Goal: Task Accomplishment & Management: Manage account settings

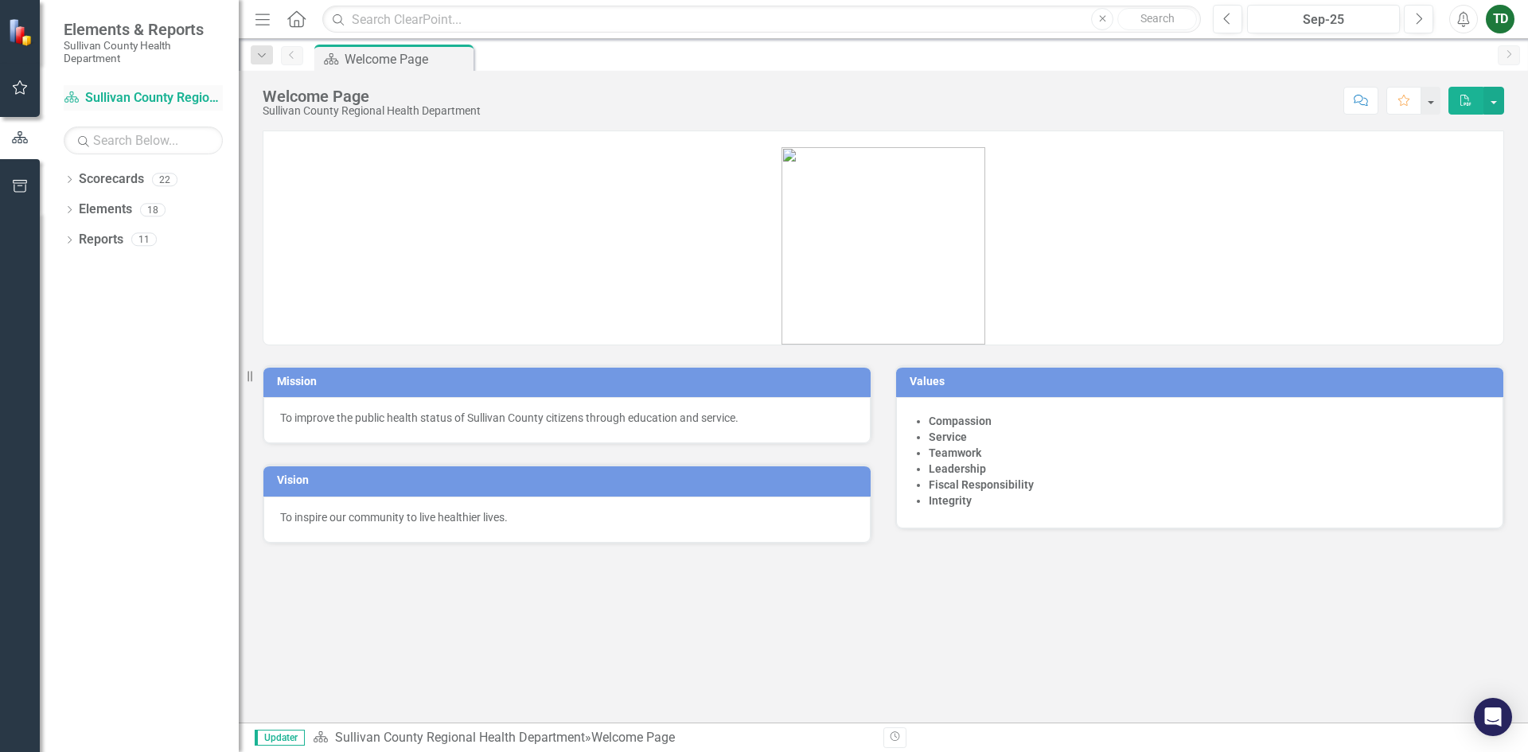
click at [121, 94] on link "Scorecard Sullivan County Regional Health Department" at bounding box center [143, 98] width 159 height 18
click at [21, 92] on icon "button" at bounding box center [20, 87] width 17 height 13
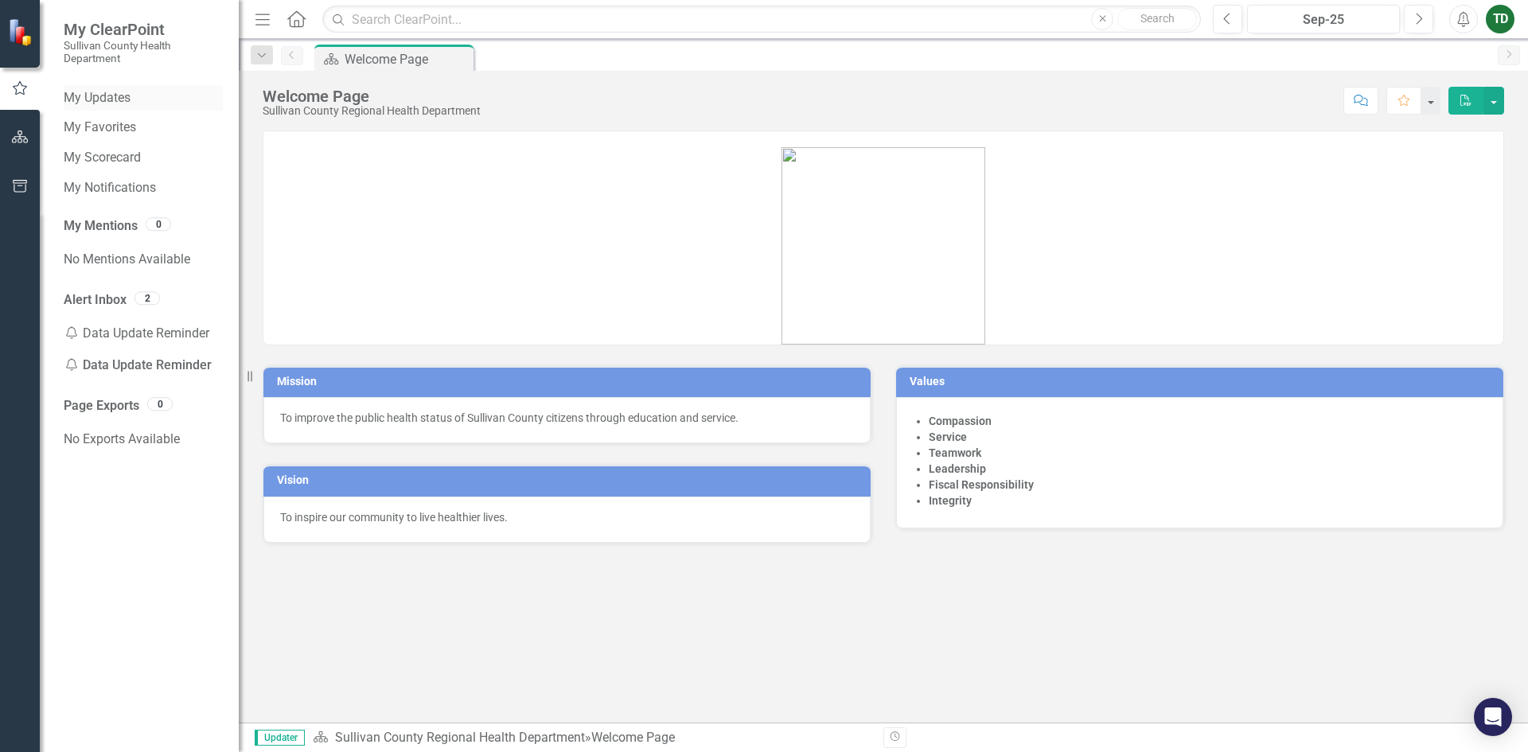
click at [90, 89] on link "My Updates" at bounding box center [143, 98] width 159 height 18
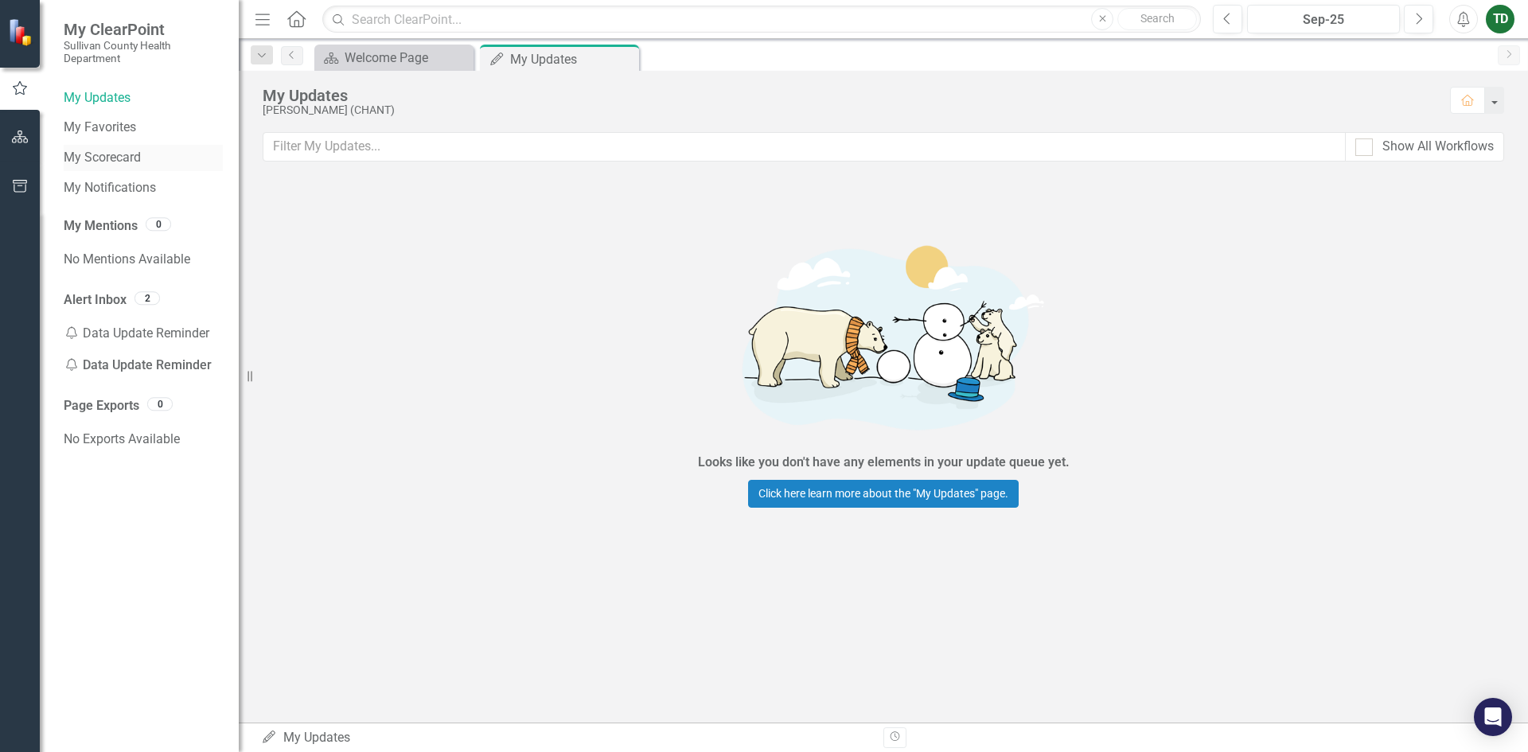
click at [123, 159] on link "My Scorecard" at bounding box center [143, 158] width 159 height 18
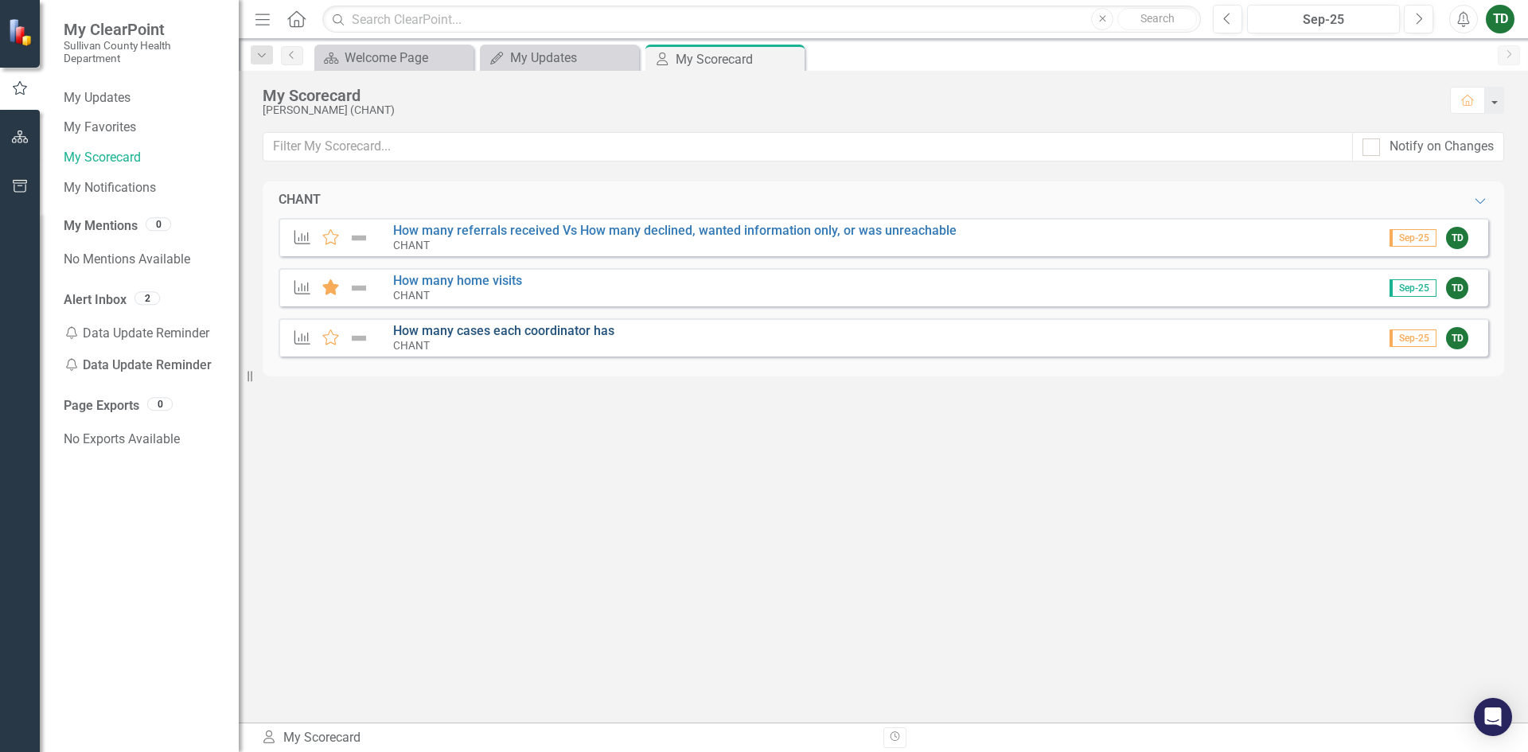
click at [442, 337] on link "How many cases each coordinator has" at bounding box center [503, 330] width 221 height 15
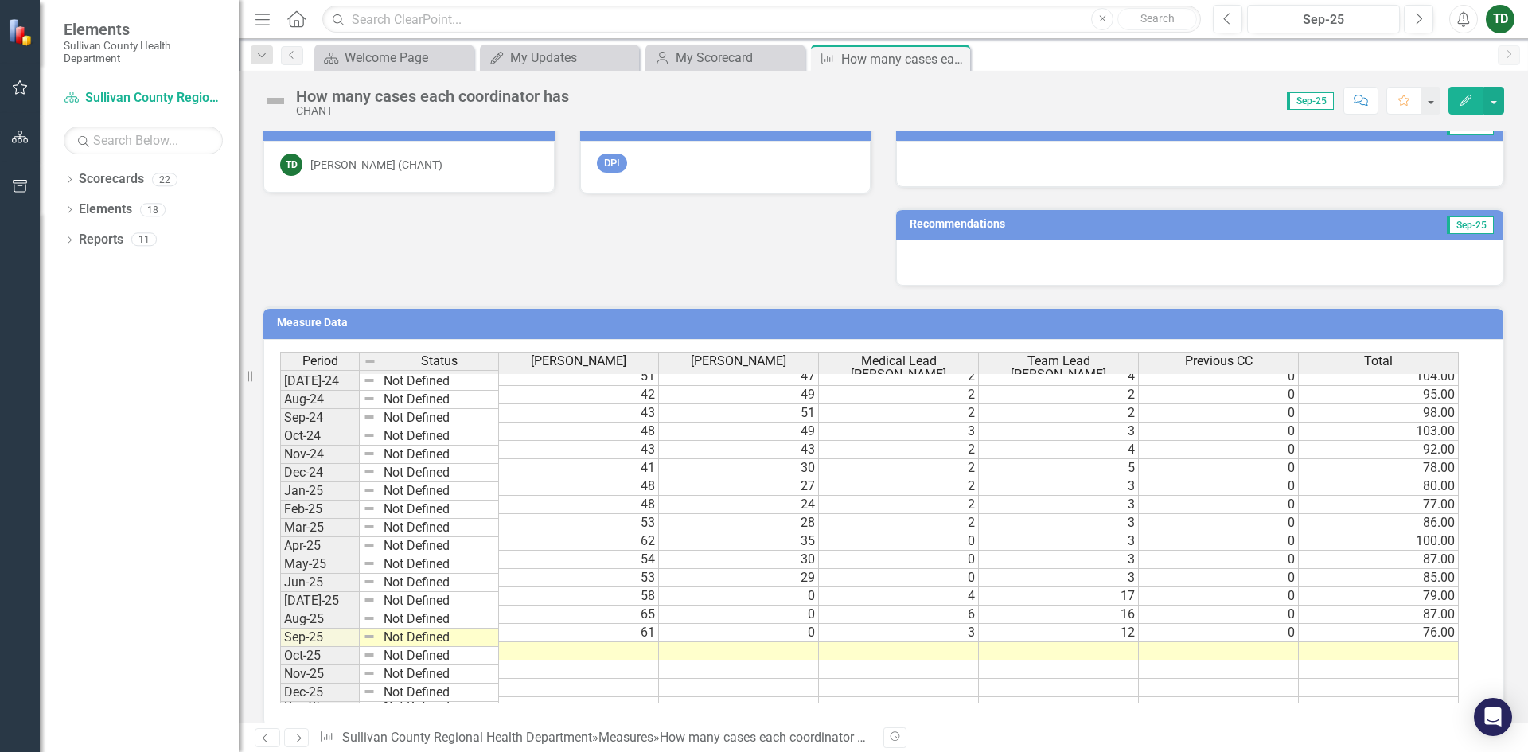
scroll to position [364, 0]
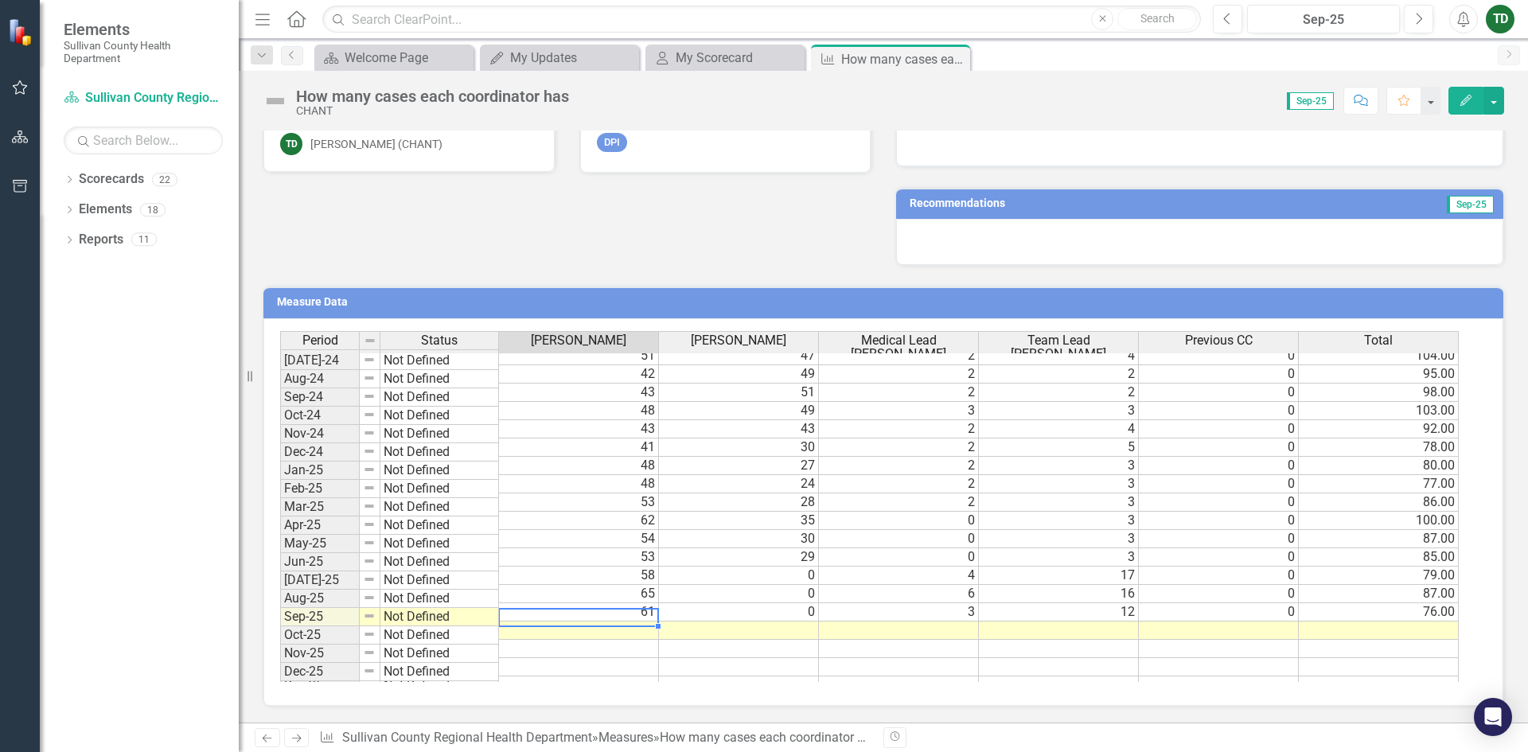
click at [633, 622] on td at bounding box center [579, 631] width 160 height 18
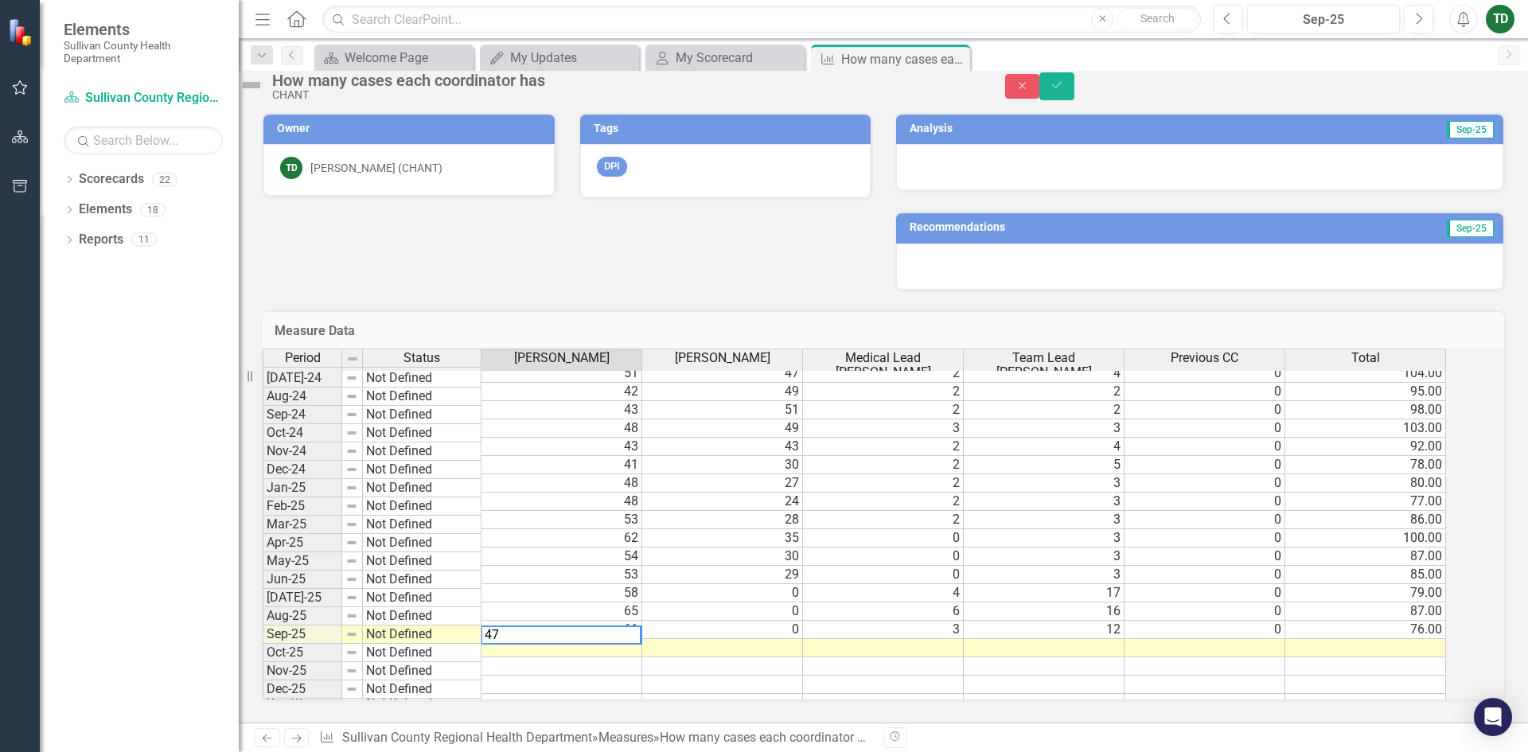
click at [796, 639] on td at bounding box center [722, 648] width 161 height 18
click at [954, 639] on td at bounding box center [883, 648] width 161 height 18
click at [1124, 639] on td at bounding box center [1044, 648] width 161 height 18
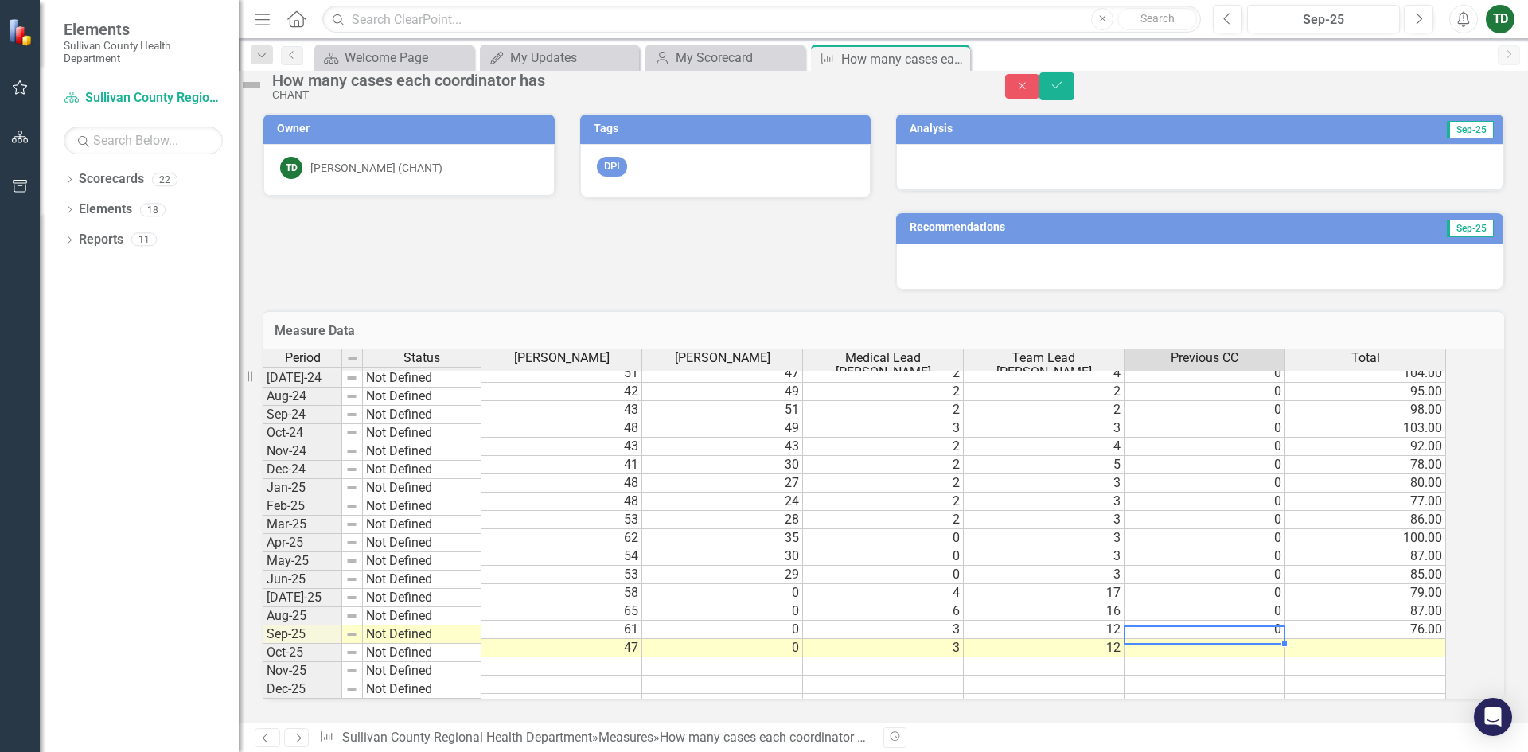
click at [1281, 639] on td at bounding box center [1204, 648] width 161 height 18
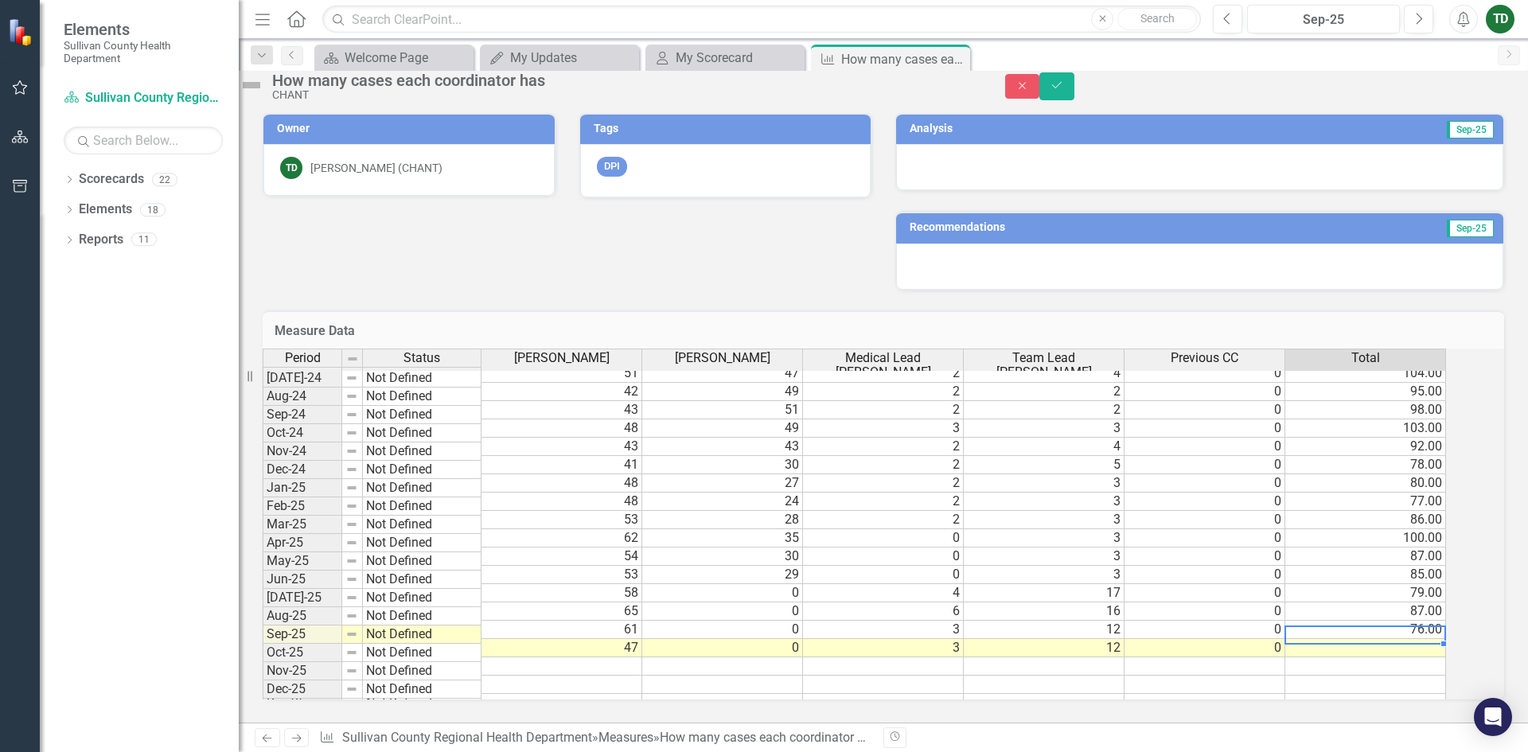
click at [1446, 639] on td at bounding box center [1365, 648] width 161 height 18
type textarea "62.00"
click at [1446, 657] on td at bounding box center [1365, 666] width 161 height 18
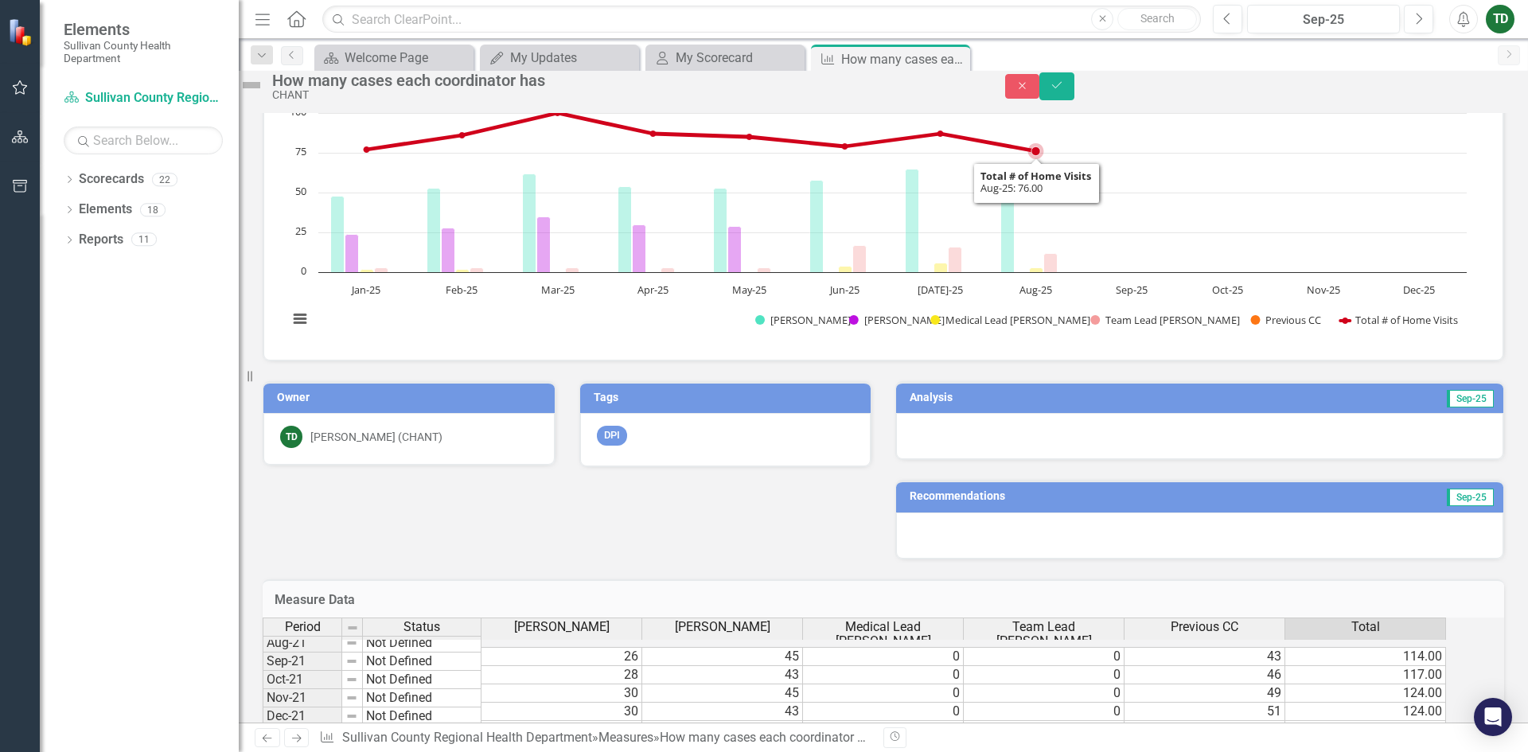
scroll to position [80, 0]
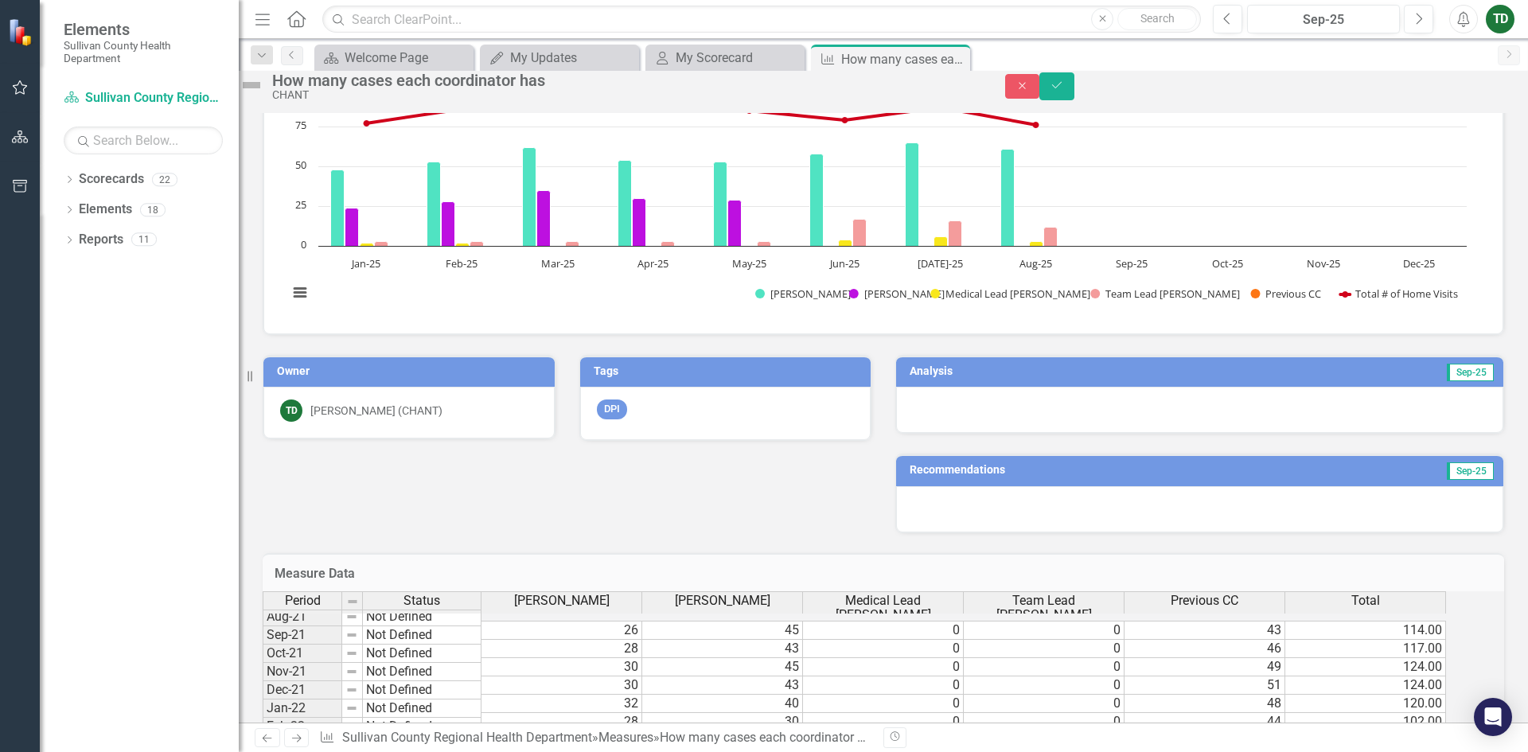
click at [920, 513] on div at bounding box center [1199, 509] width 607 height 46
click at [915, 517] on div at bounding box center [1199, 509] width 607 height 46
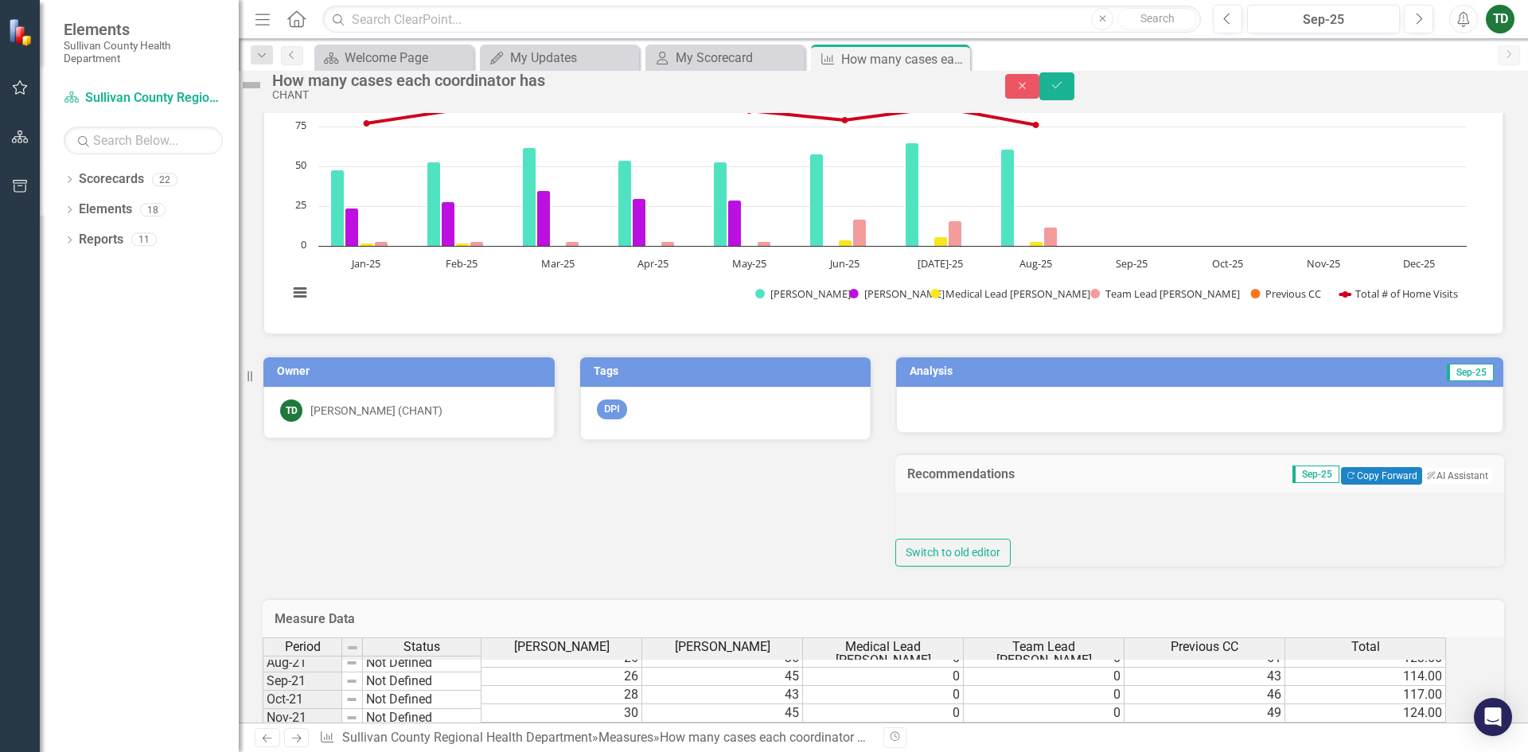
click at [915, 517] on div "Switch to old editor" at bounding box center [1199, 530] width 609 height 75
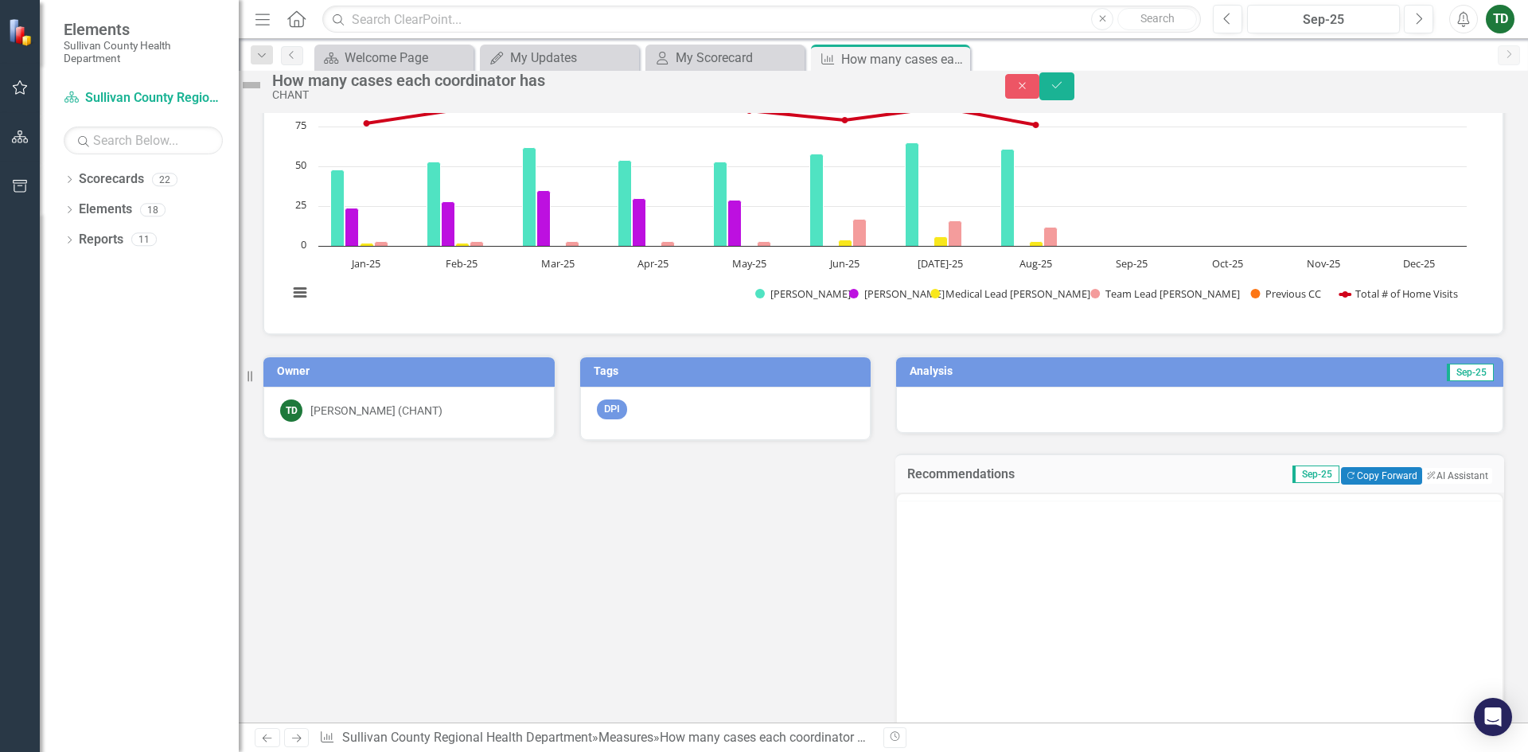
scroll to position [0, 0]
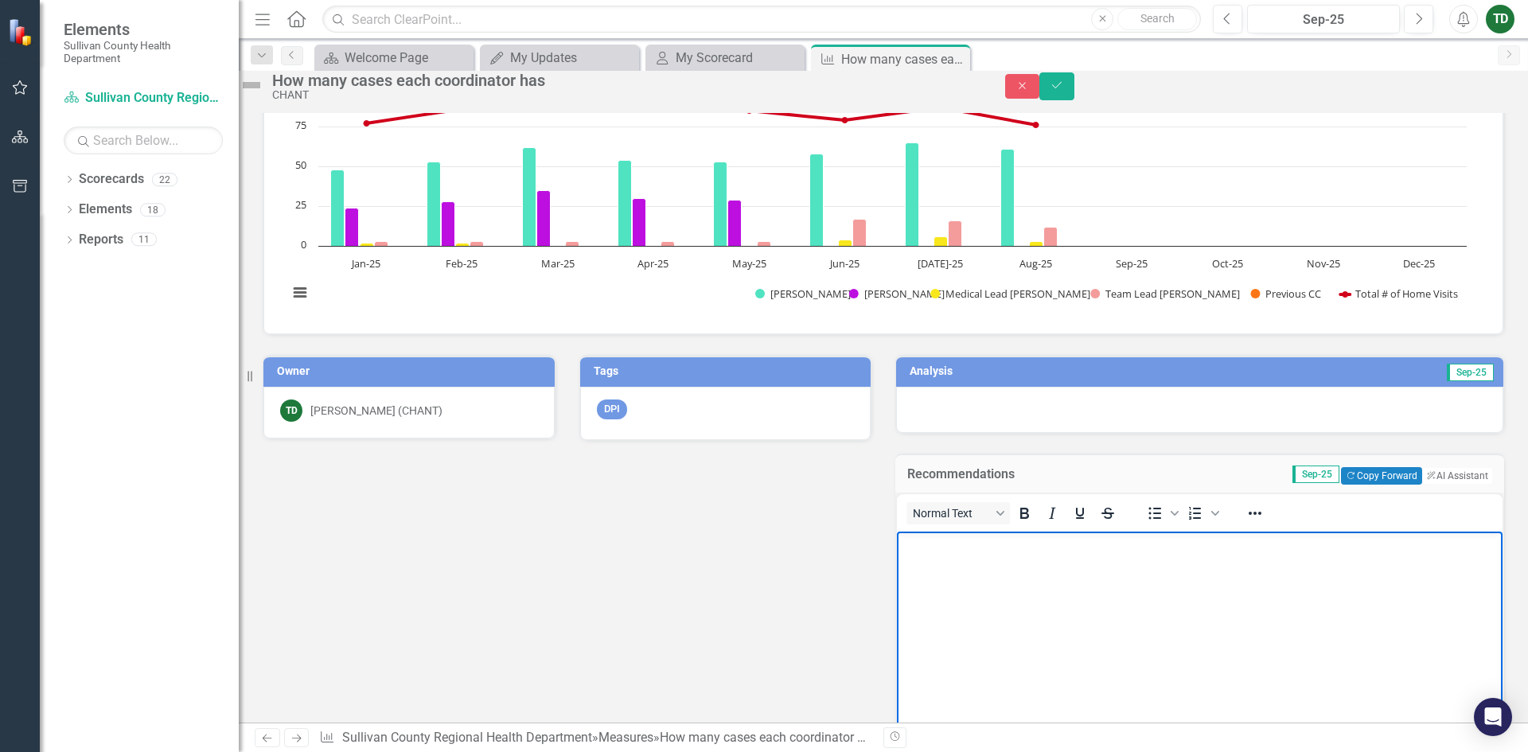
click at [921, 537] on p "Rich Text Area. Press ALT-0 for help." at bounding box center [1200, 544] width 598 height 19
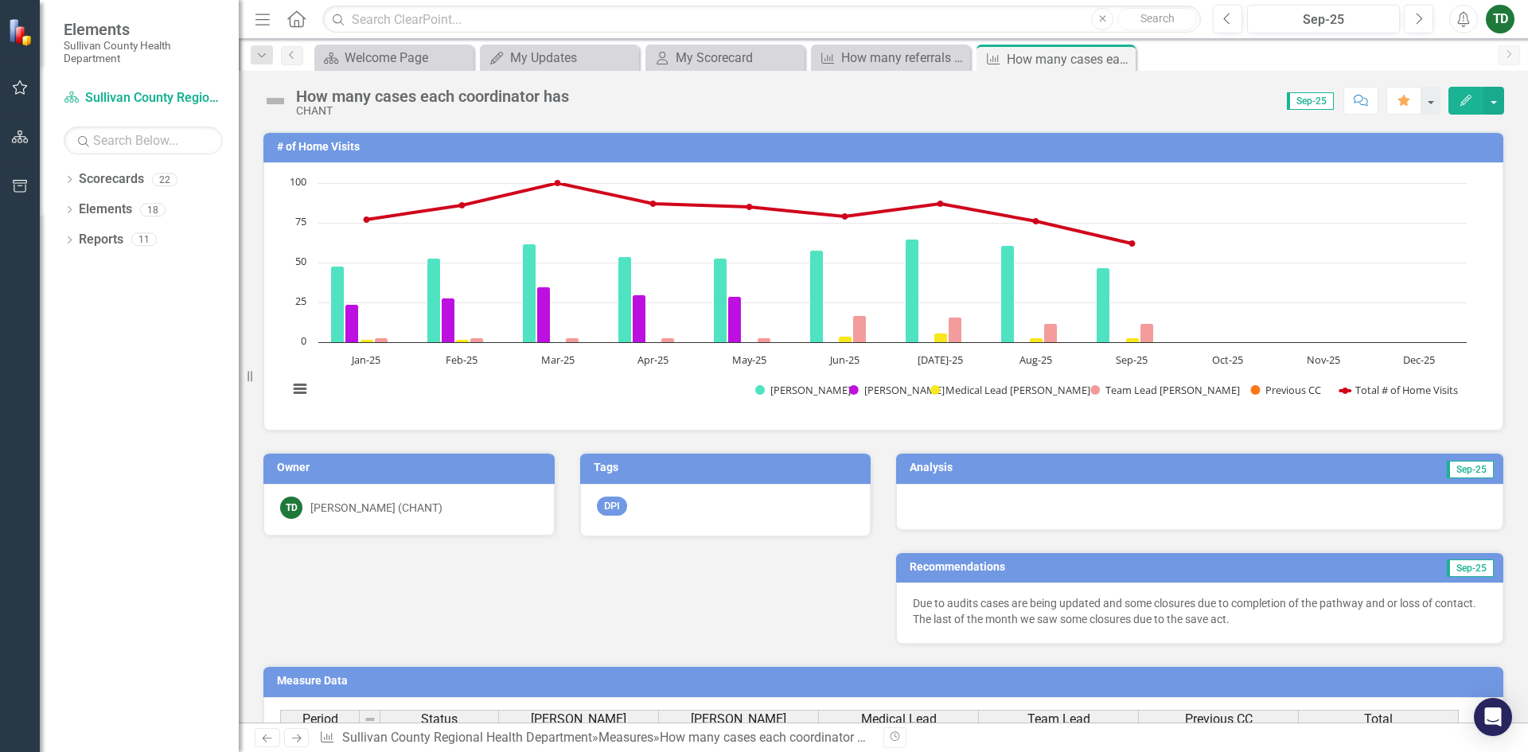
scroll to position [351, 0]
click at [21, 77] on button "button" at bounding box center [20, 88] width 36 height 33
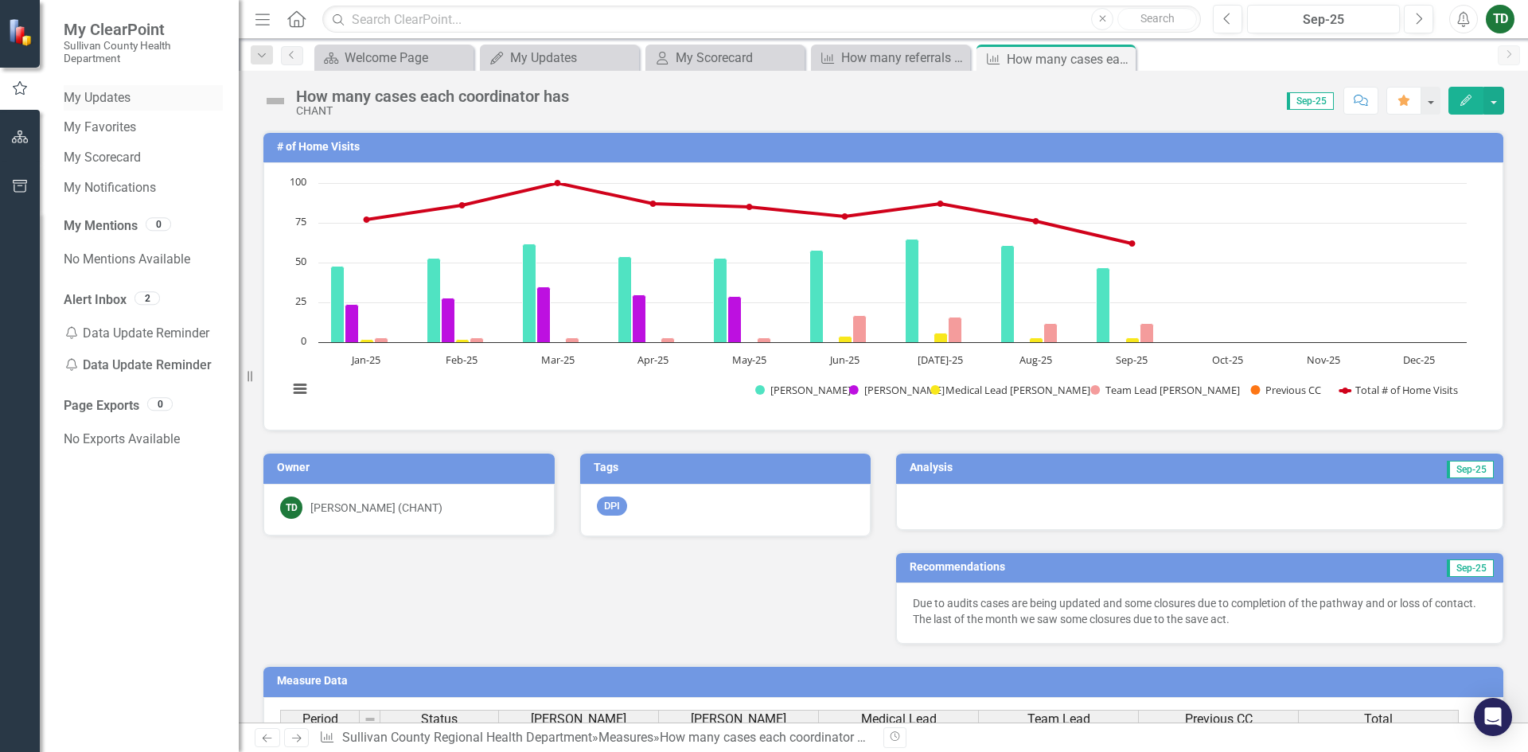
click at [99, 103] on link "My Updates" at bounding box center [143, 98] width 159 height 18
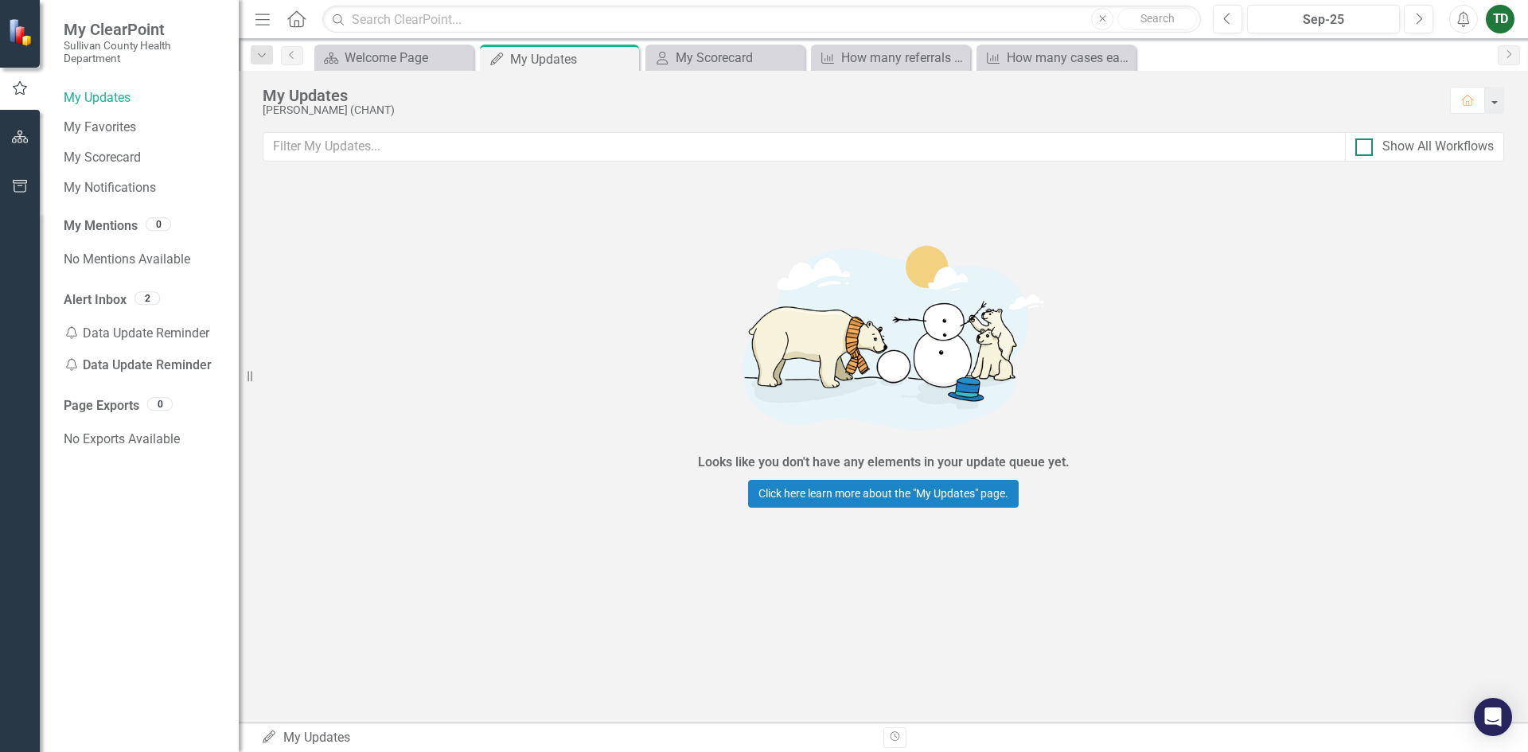
click at [1366, 142] on div at bounding box center [1364, 147] width 18 height 18
click at [1366, 142] on input "Show All Workflows" at bounding box center [1360, 143] width 10 height 10
checkbox input "true"
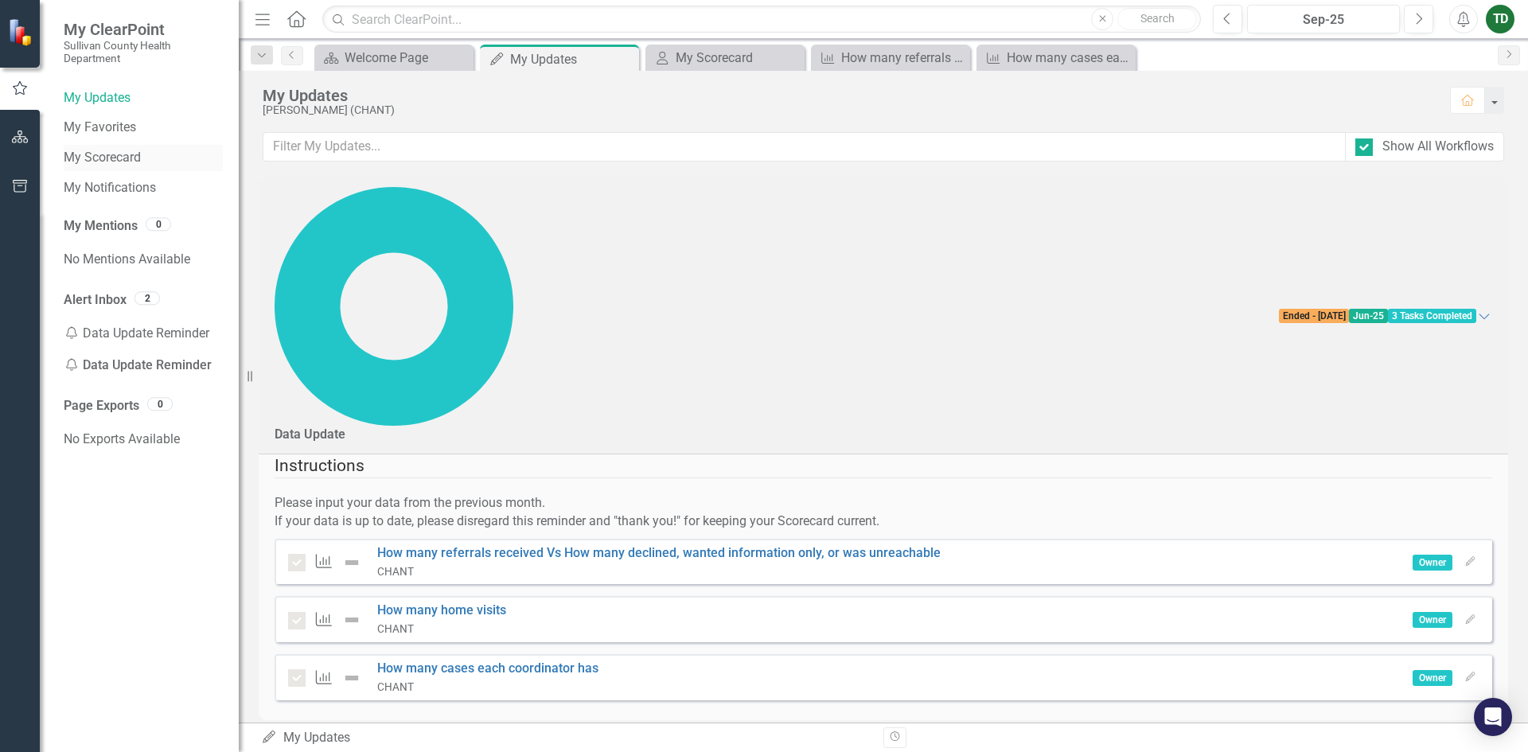
click at [87, 160] on link "My Scorecard" at bounding box center [143, 158] width 159 height 18
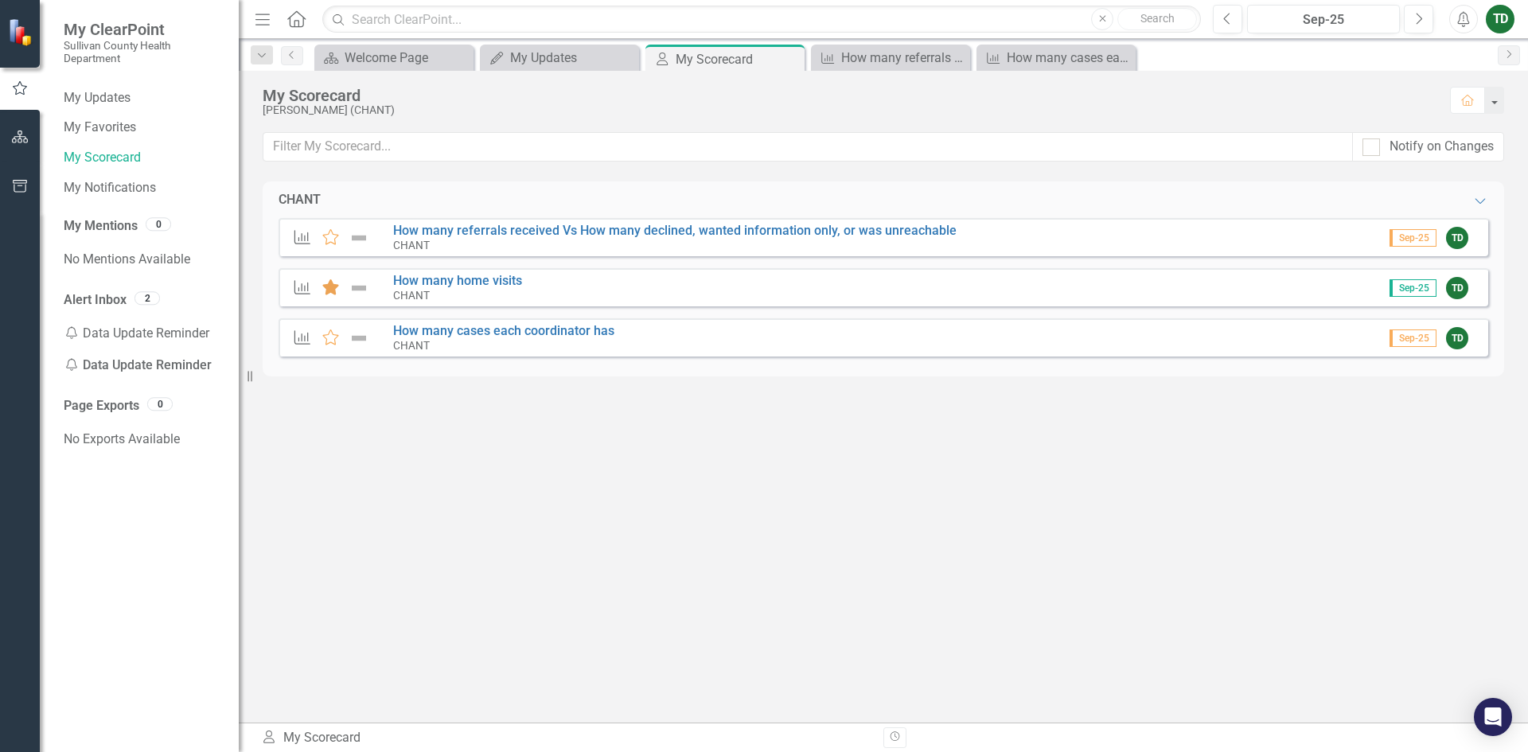
click at [324, 294] on icon "Favorite" at bounding box center [331, 287] width 21 height 16
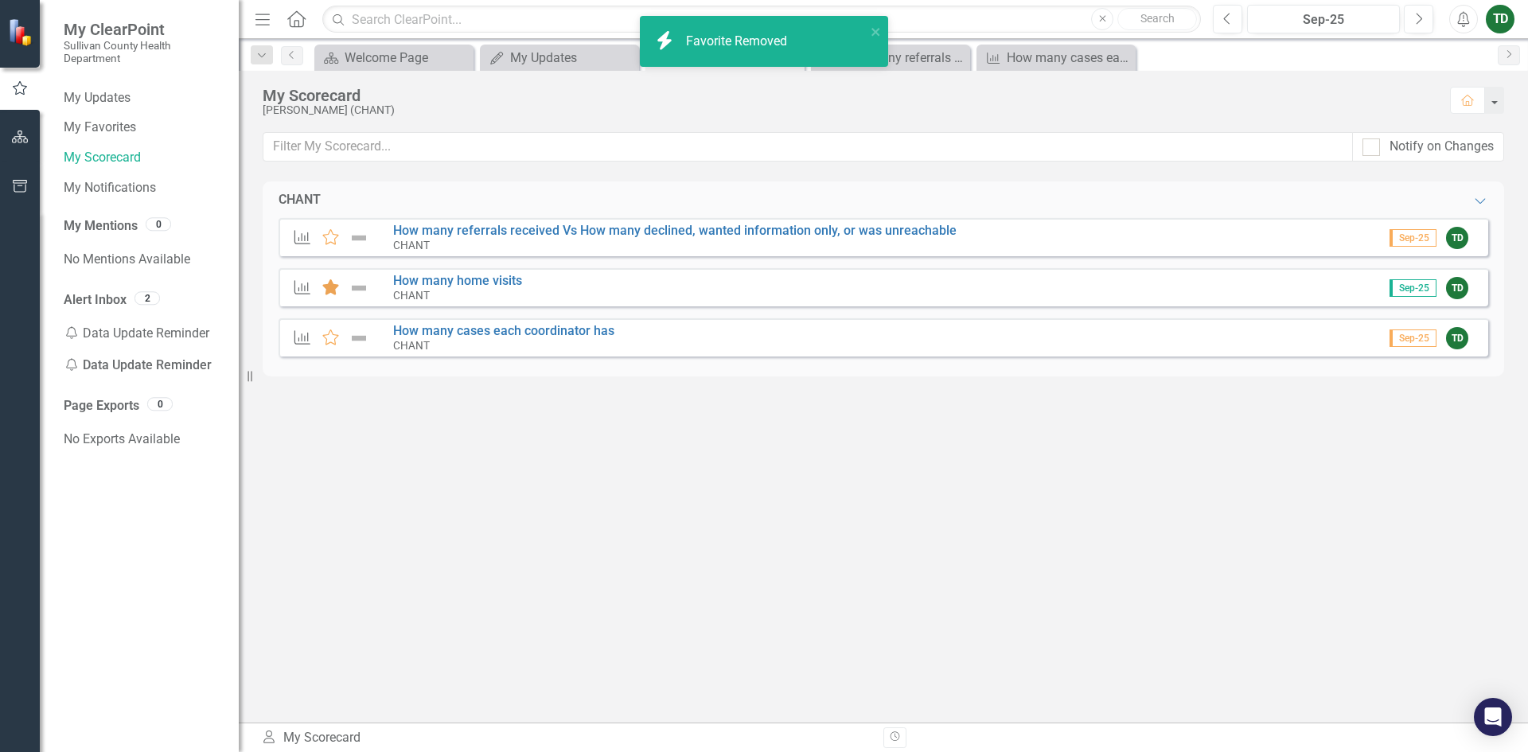
click at [324, 294] on icon "Favorite" at bounding box center [331, 287] width 21 height 16
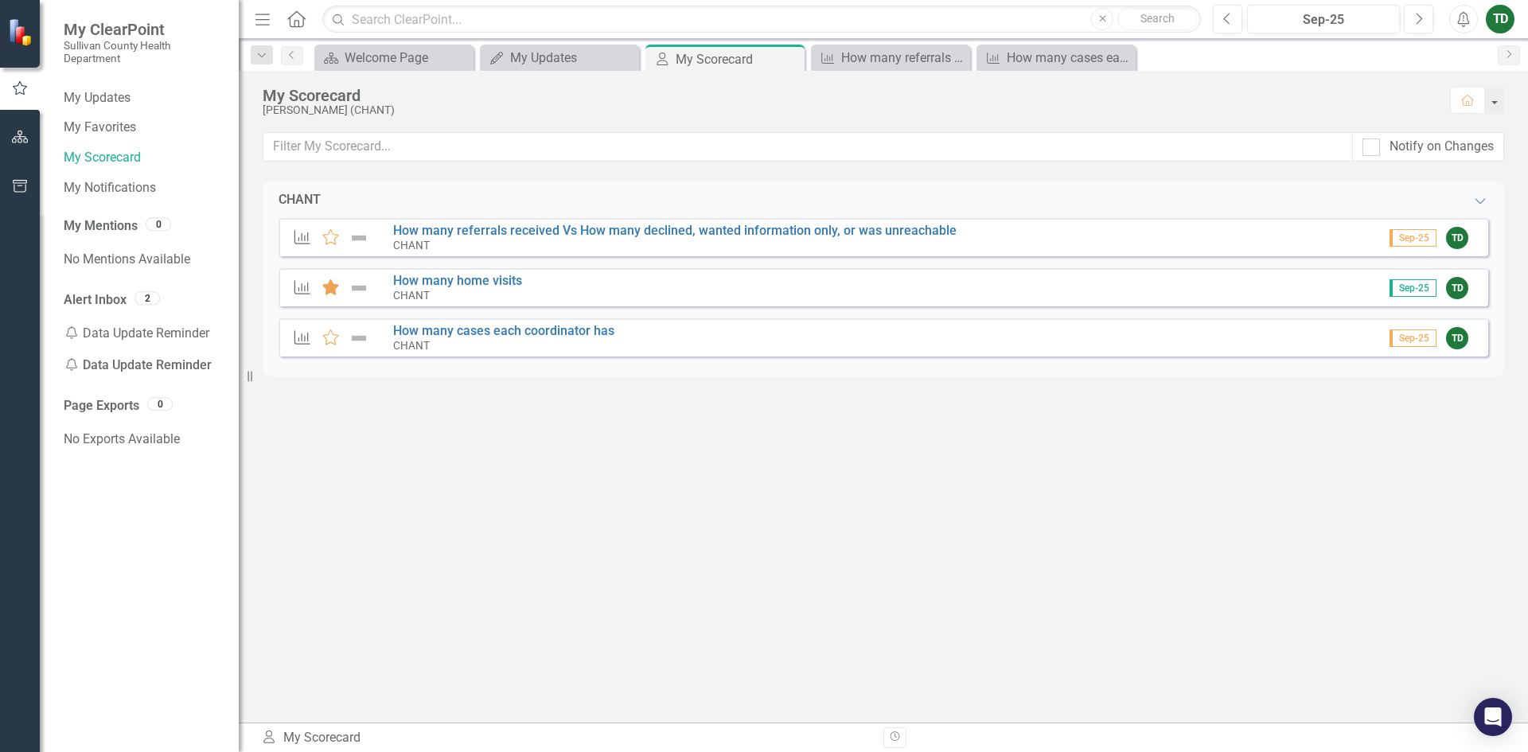
click at [333, 289] on icon at bounding box center [330, 287] width 17 height 16
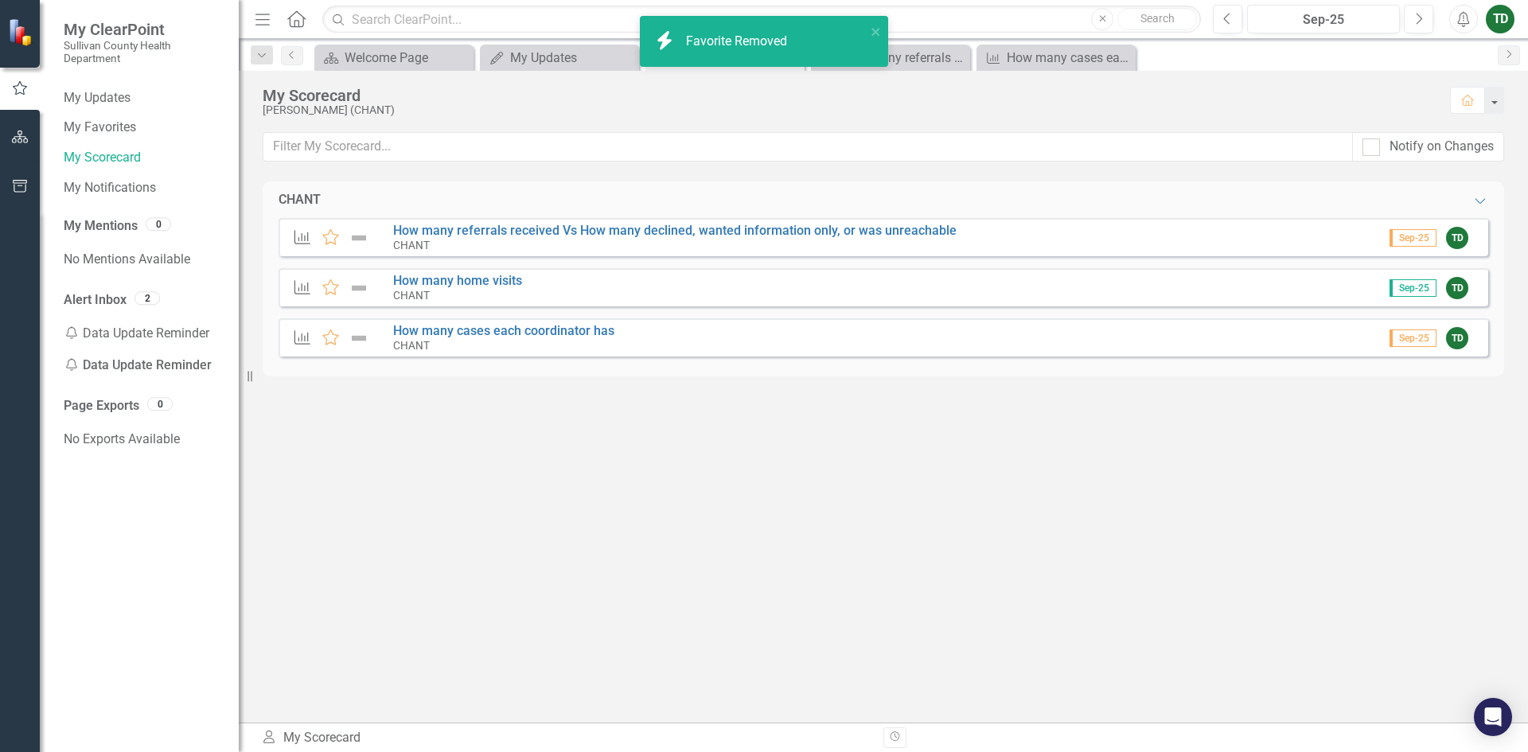
click at [525, 240] on div "CHANT" at bounding box center [674, 245] width 563 height 14
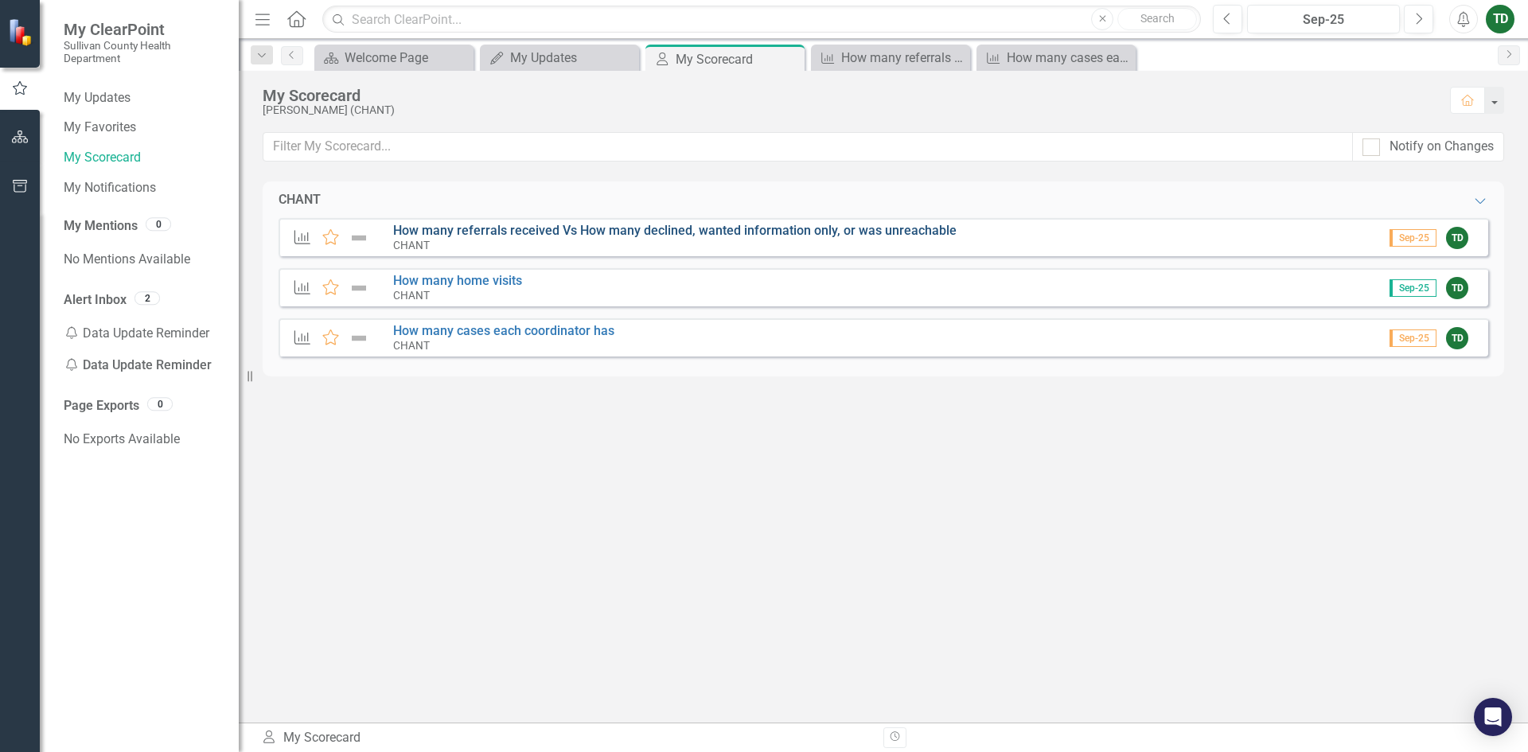
click at [528, 229] on link "How many referrals received Vs How many declined, wanted information only, or w…" at bounding box center [674, 230] width 563 height 15
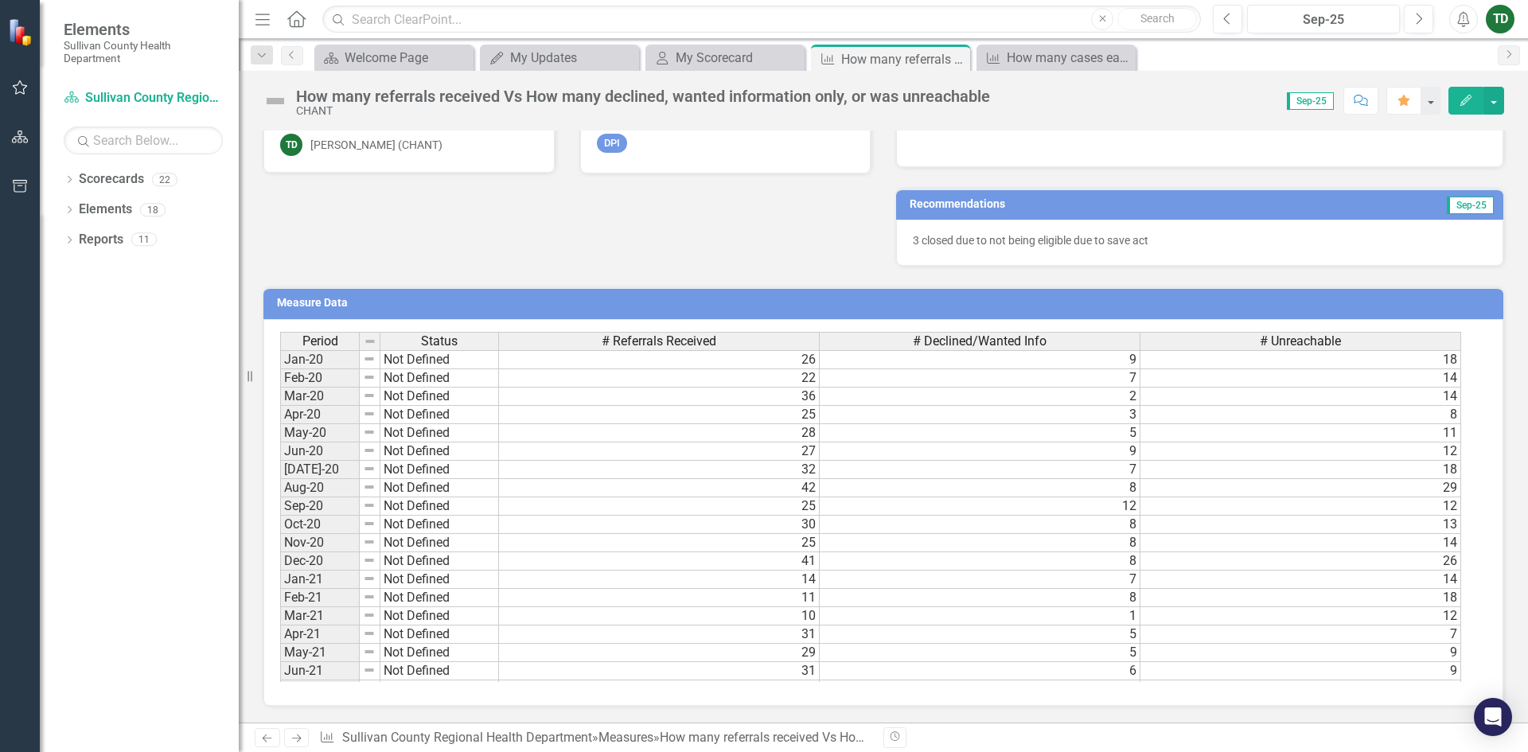
scroll to position [363, 0]
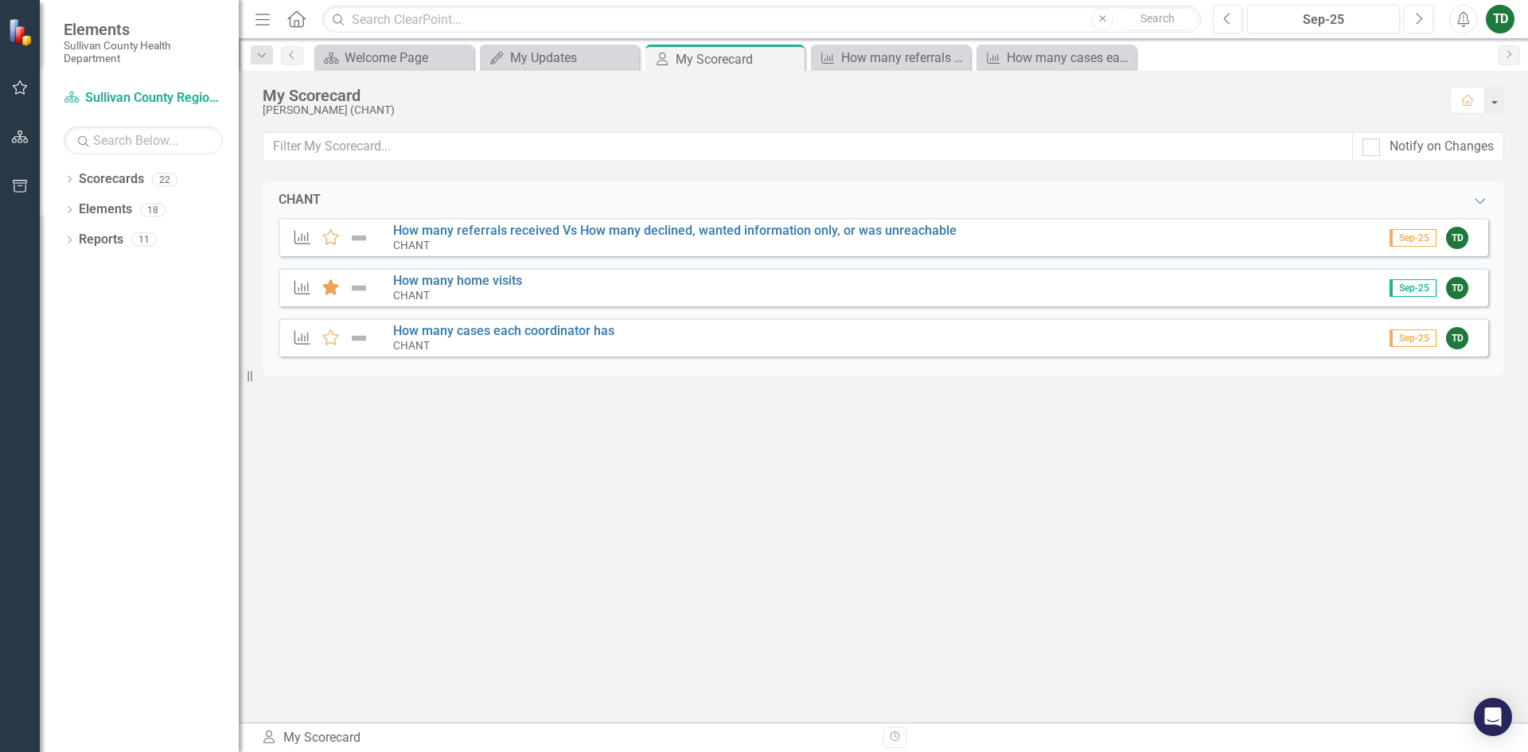
click at [329, 284] on icon at bounding box center [330, 287] width 17 height 16
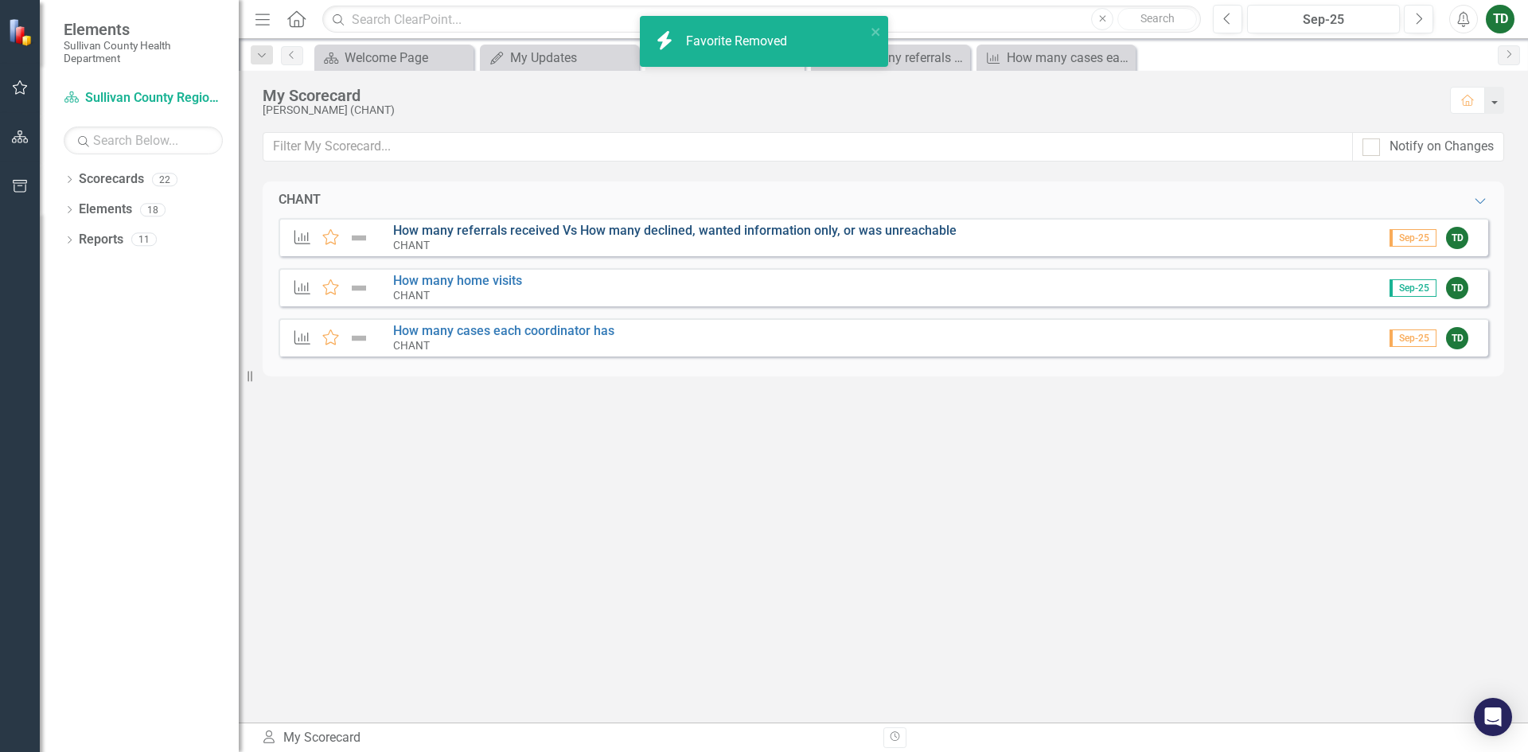
click at [441, 227] on link "How many referrals received Vs How many declined, wanted information only, or w…" at bounding box center [674, 230] width 563 height 15
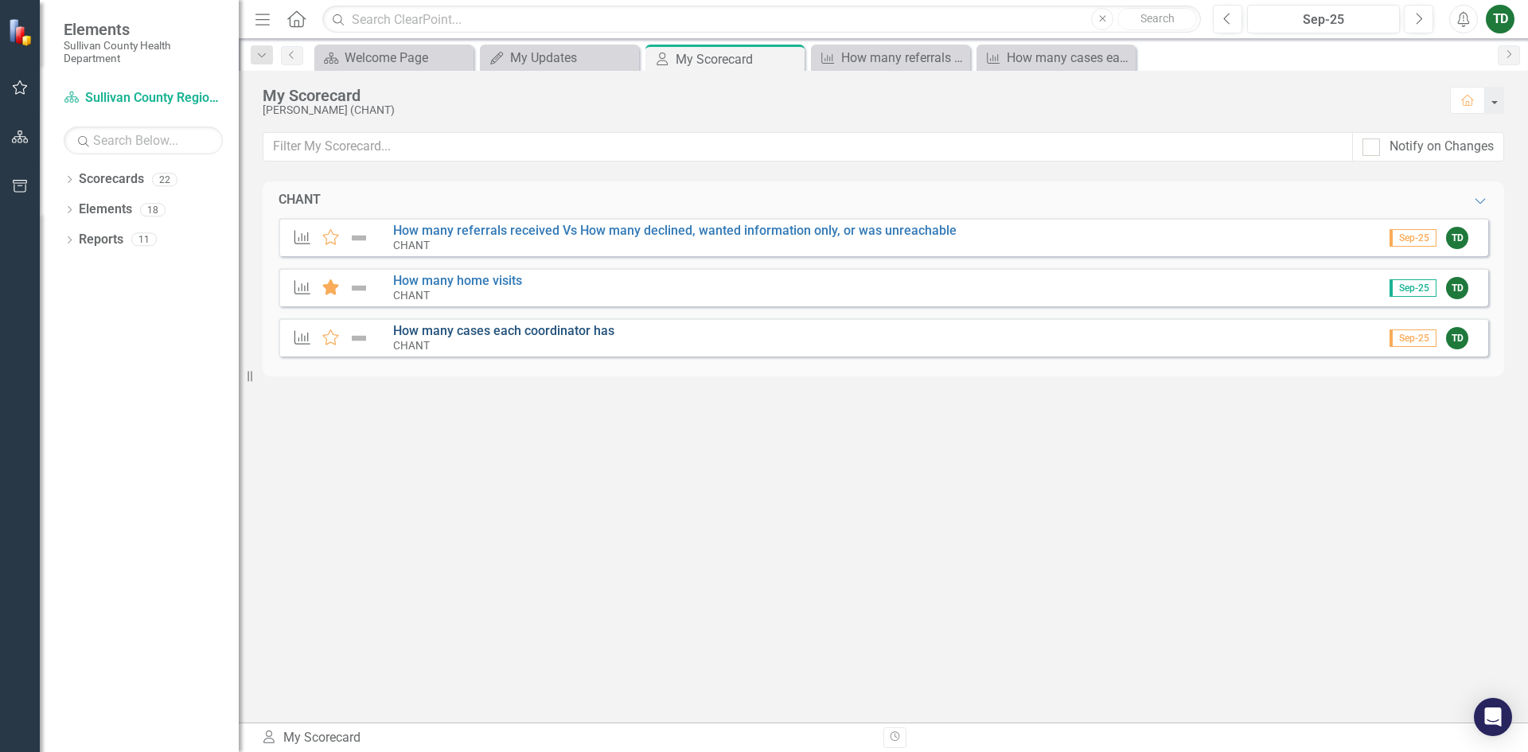
click at [446, 327] on link "How many cases each coordinator has" at bounding box center [503, 330] width 221 height 15
